Goal: Task Accomplishment & Management: Complete application form

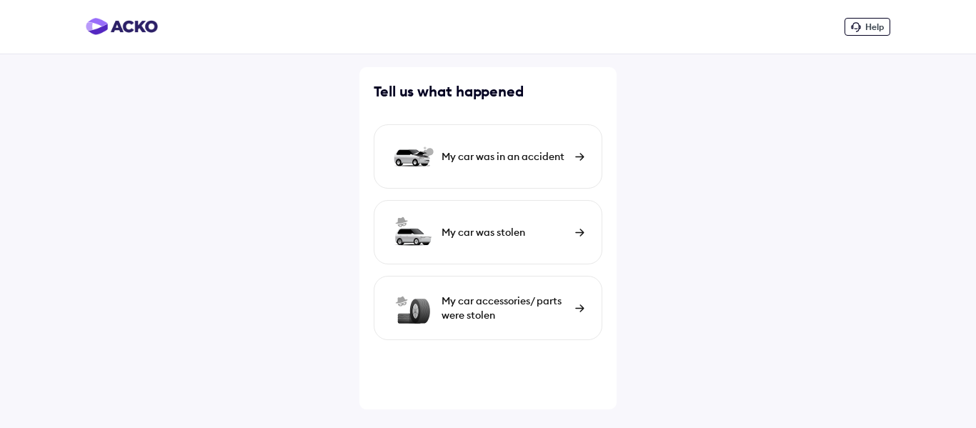
click at [579, 306] on img at bounding box center [579, 308] width 9 height 8
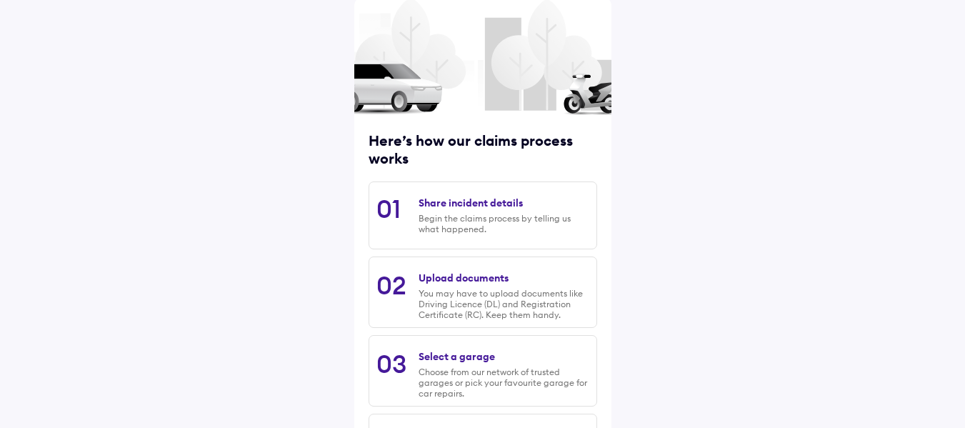
scroll to position [212, 0]
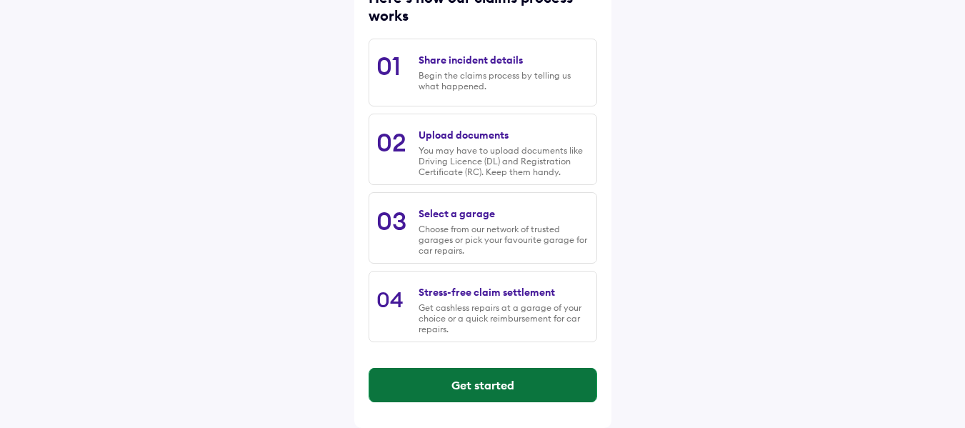
click at [492, 384] on button "Get started" at bounding box center [482, 385] width 227 height 34
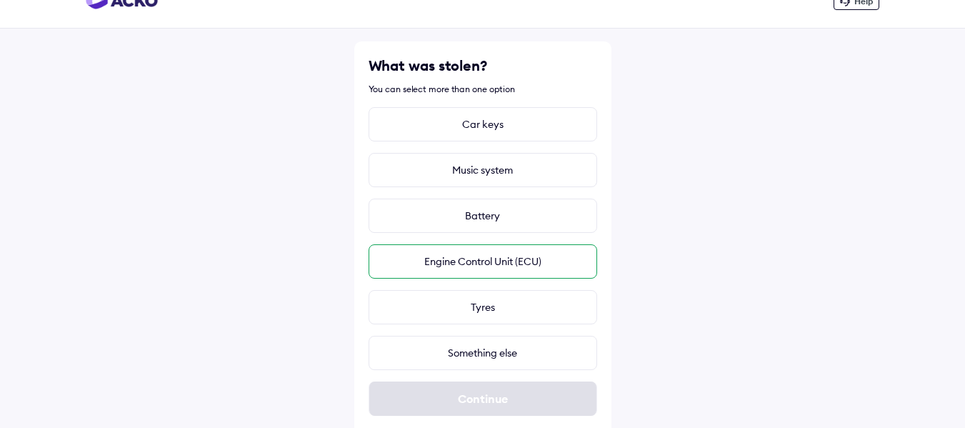
scroll to position [39, 0]
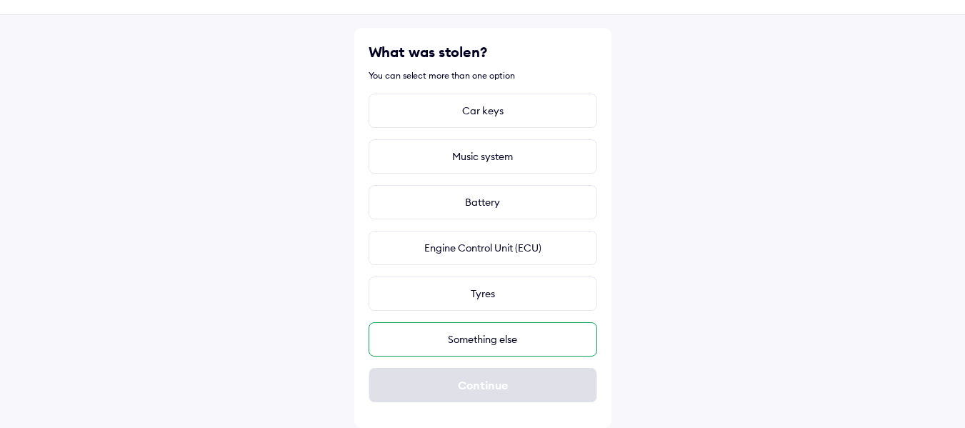
click at [503, 340] on div "Something else" at bounding box center [483, 339] width 229 height 34
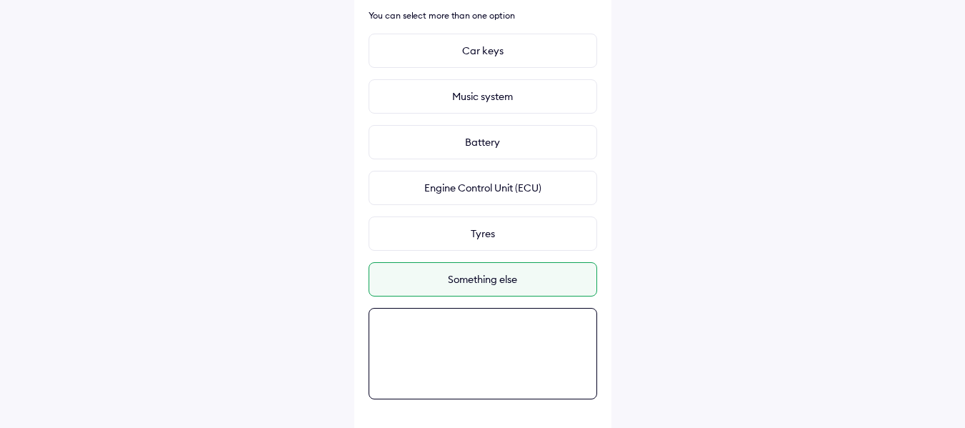
click at [463, 393] on textarea at bounding box center [483, 353] width 229 height 91
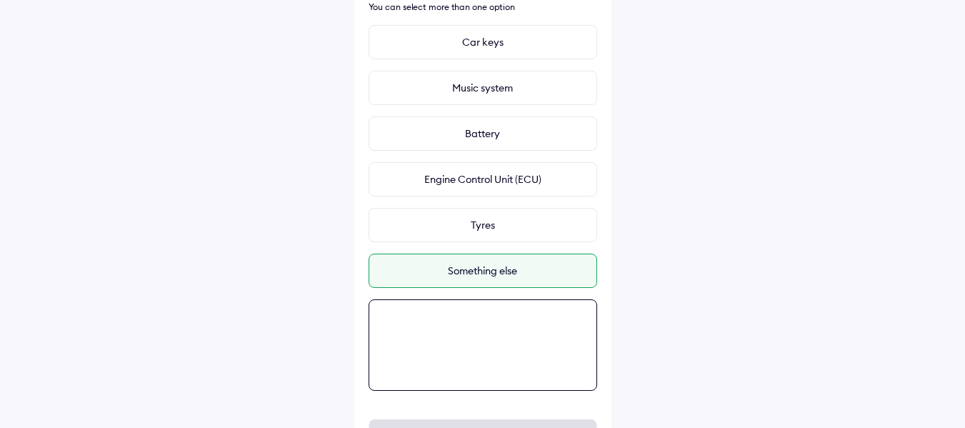
scroll to position [159, 0]
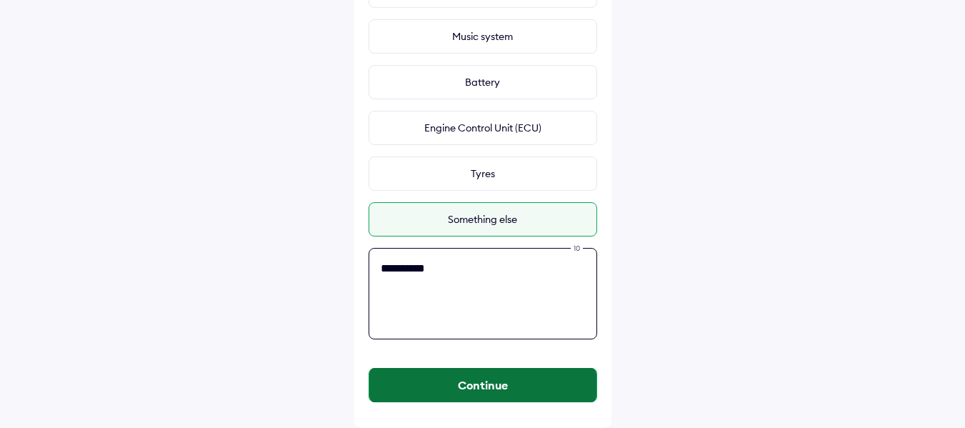
type textarea "**********"
click at [505, 381] on button "Continue" at bounding box center [482, 385] width 227 height 34
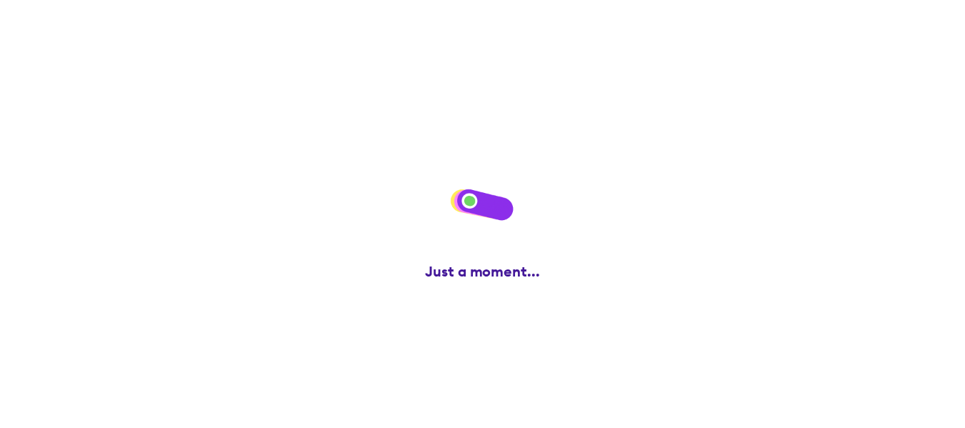
scroll to position [0, 0]
